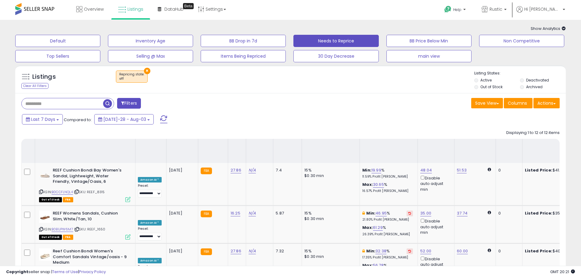
select select "**"
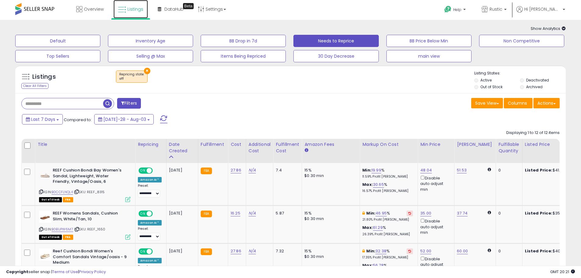
click at [128, 6] on span "Listings" at bounding box center [135, 9] width 16 height 6
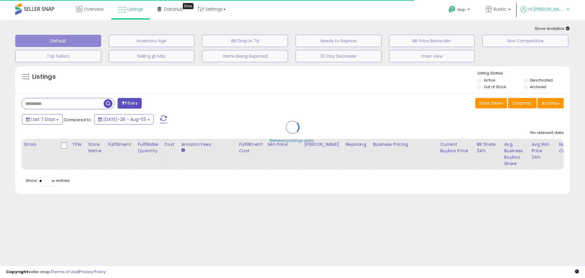
click at [555, 8] on span "Hi [PERSON_NAME]" at bounding box center [547, 9] width 37 height 6
click at [554, 65] on link "Logout" at bounding box center [555, 65] width 13 height 6
